Goal: Task Accomplishment & Management: Complete application form

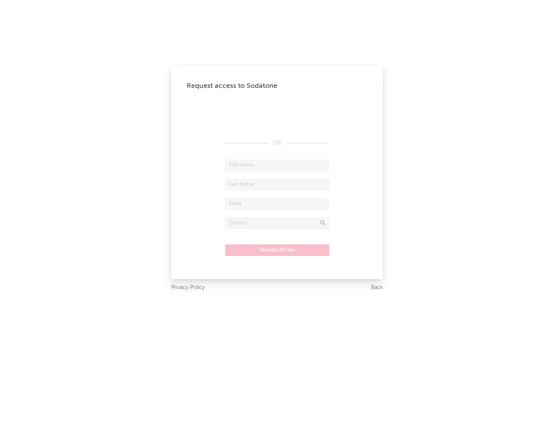
click at [277, 165] on input "text" at bounding box center [277, 165] width 104 height 12
type input "[PERSON_NAME]"
click at [277, 184] on input "text" at bounding box center [277, 185] width 104 height 12
type input "[PERSON_NAME]"
click at [277, 203] on input "text" at bounding box center [277, 204] width 104 height 12
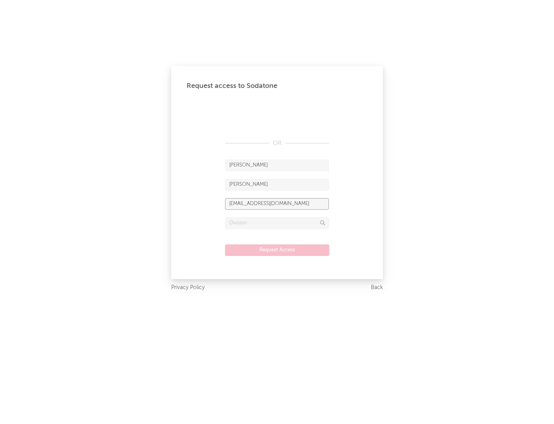
type input "[EMAIL_ADDRESS][DOMAIN_NAME]"
click at [277, 223] on input "text" at bounding box center [277, 223] width 104 height 12
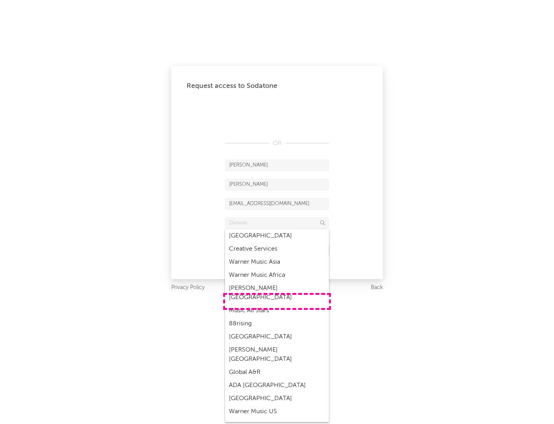
click at [277, 304] on div "Music All Stars" at bounding box center [277, 310] width 104 height 13
type input "Music All Stars"
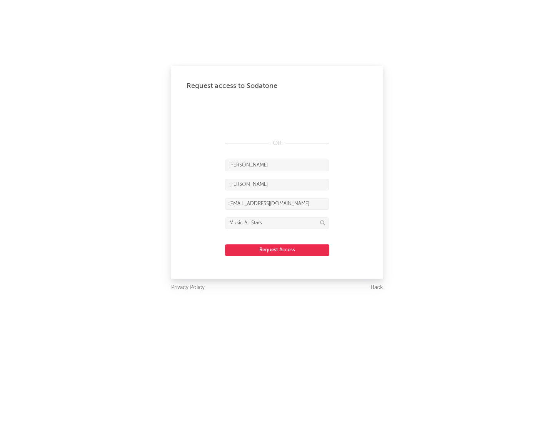
click at [277, 249] on button "Request Access" at bounding box center [277, 250] width 104 height 12
